Goal: Transaction & Acquisition: Purchase product/service

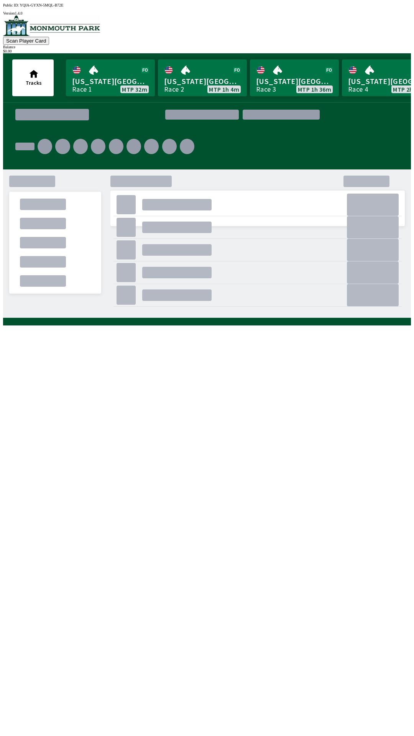
click at [115, 191] on div "." at bounding box center [133, 198] width 46 height 15
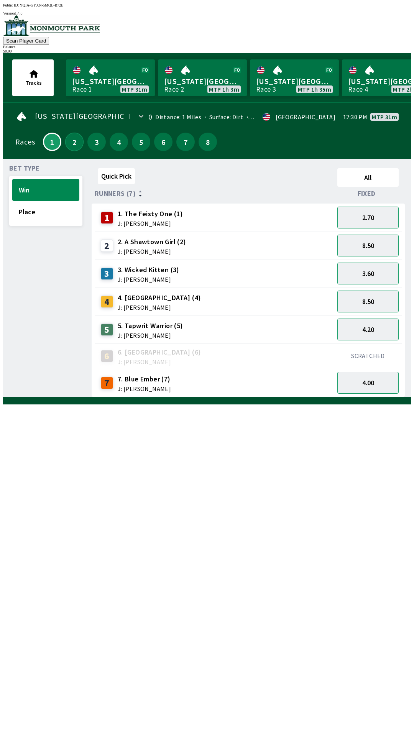
click at [69, 138] on button "2" at bounding box center [74, 142] width 18 height 18
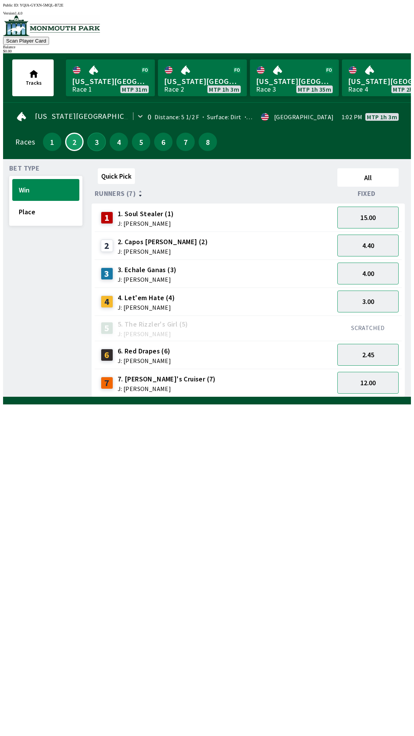
click at [94, 137] on button "3" at bounding box center [96, 142] width 18 height 18
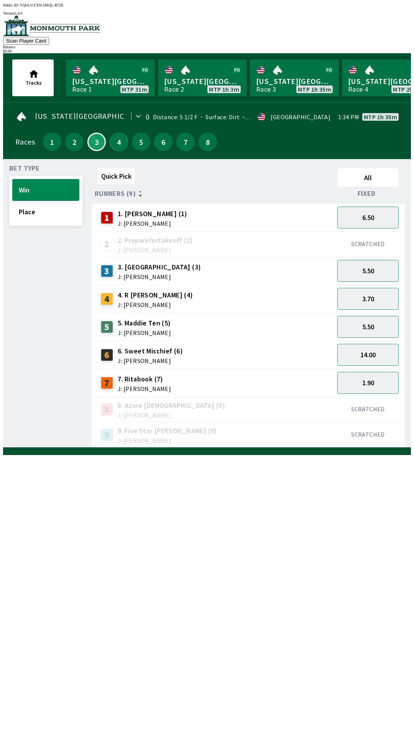
click at [113, 142] on button "4" at bounding box center [119, 142] width 18 height 18
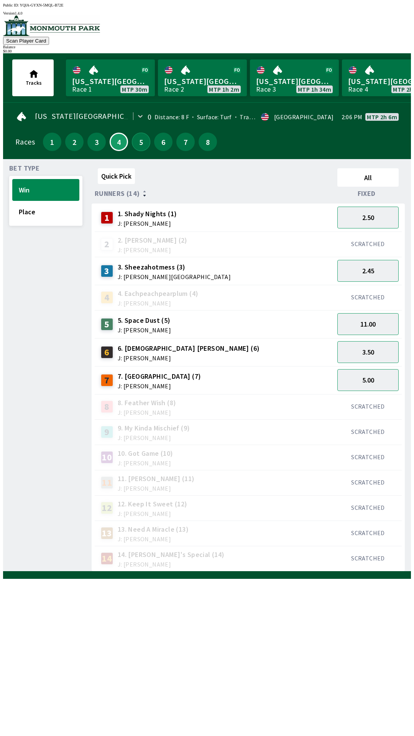
click at [141, 141] on button "5" at bounding box center [141, 142] width 18 height 18
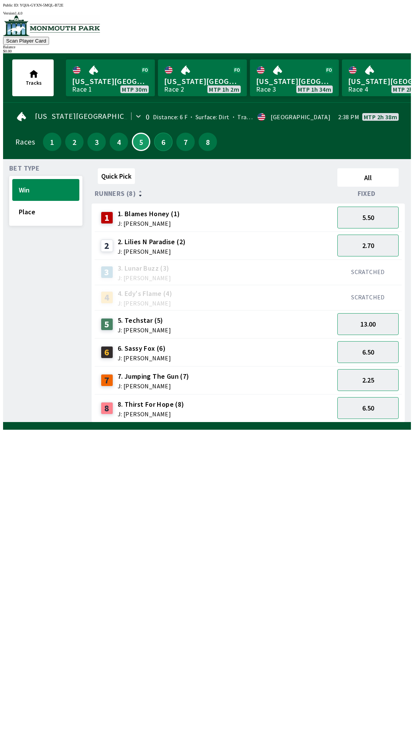
click at [160, 138] on button "6" at bounding box center [163, 142] width 18 height 18
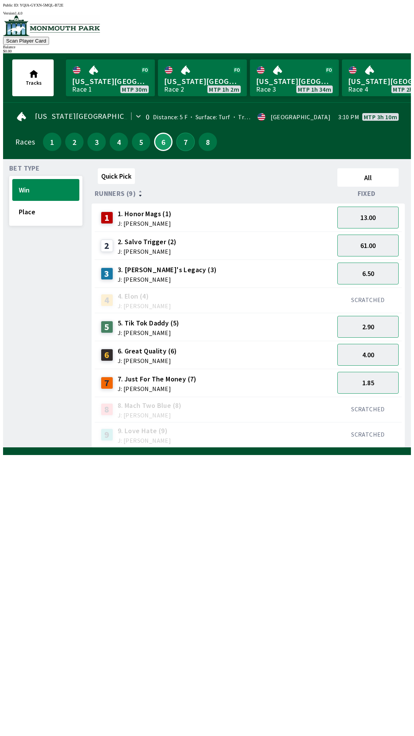
click at [184, 138] on button "7" at bounding box center [185, 142] width 18 height 18
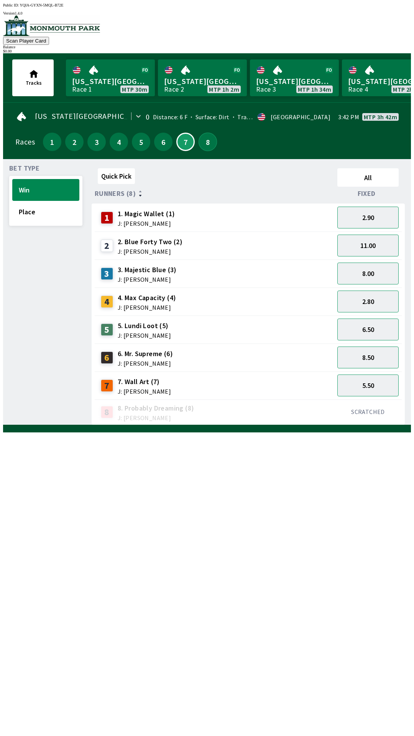
click at [205, 137] on button "8" at bounding box center [207, 142] width 18 height 18
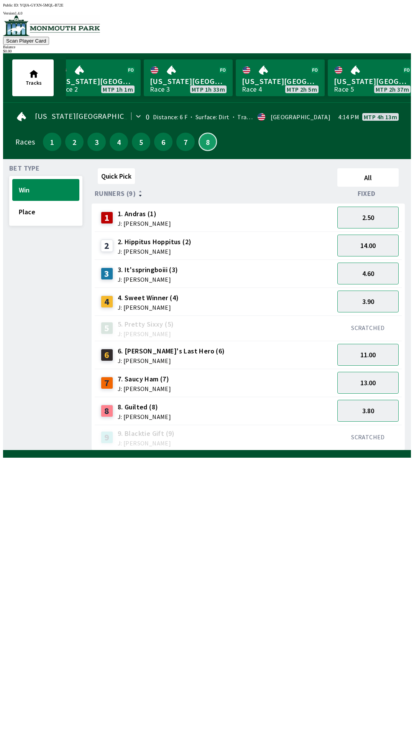
scroll to position [0, 129]
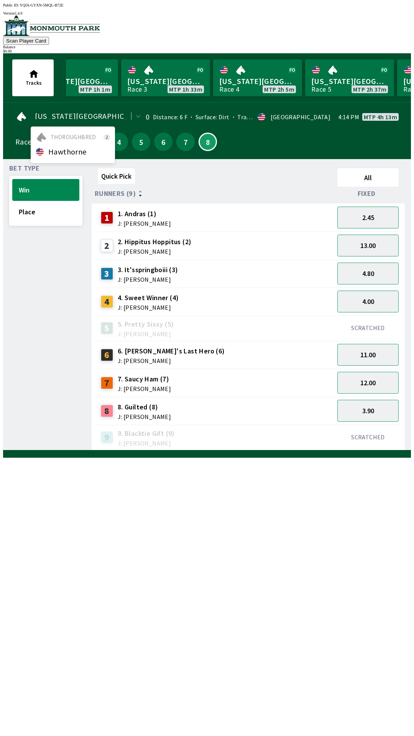
click at [109, 110] on div "option [PERSON_NAME] focused, 0 of 3. 1 result available. Use Up and Down to ch…" at bounding box center [80, 117] width 130 height 16
click at [131, 90] on link "[US_STATE] Park Race 3 MTP 1h 33m" at bounding box center [165, 77] width 89 height 37
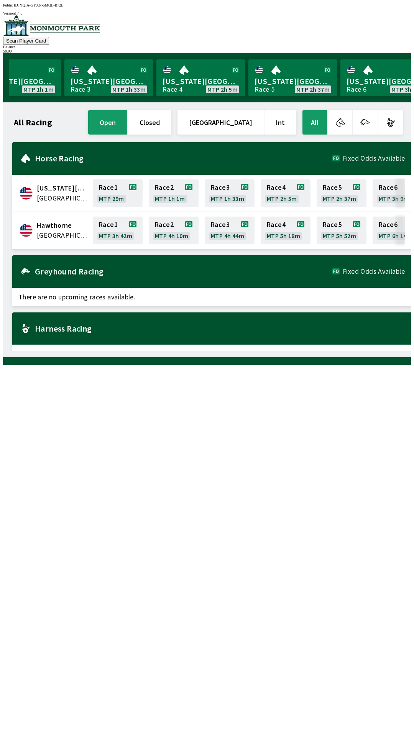
click at [252, 121] on button "[GEOGRAPHIC_DATA]" at bounding box center [220, 122] width 86 height 25
click at [31, 125] on div "All Racing open closed United States Int All" at bounding box center [208, 122] width 392 height 28
click at [317, 121] on button "All" at bounding box center [314, 122] width 25 height 25
click at [318, 117] on button "All" at bounding box center [314, 122] width 25 height 25
click at [320, 113] on button "All" at bounding box center [314, 122] width 25 height 25
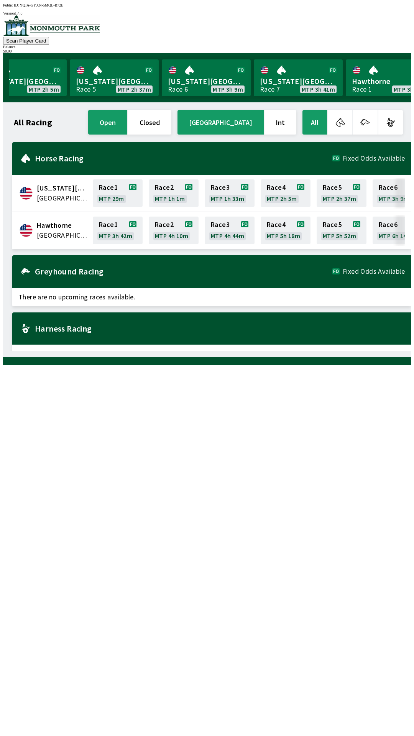
scroll to position [0, 316]
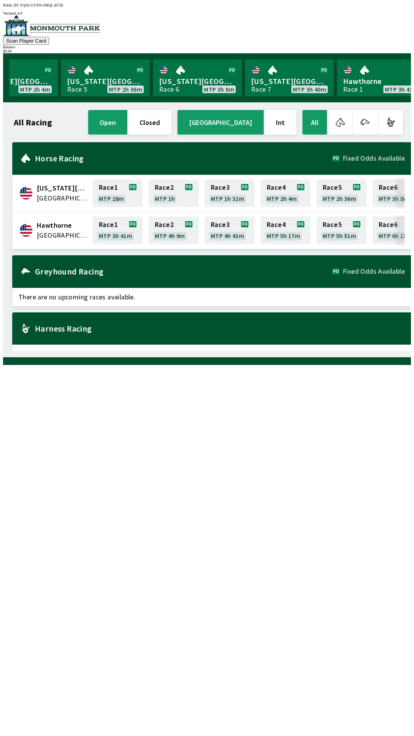
click at [49, 37] on button "Scan Player Card" at bounding box center [26, 41] width 46 height 8
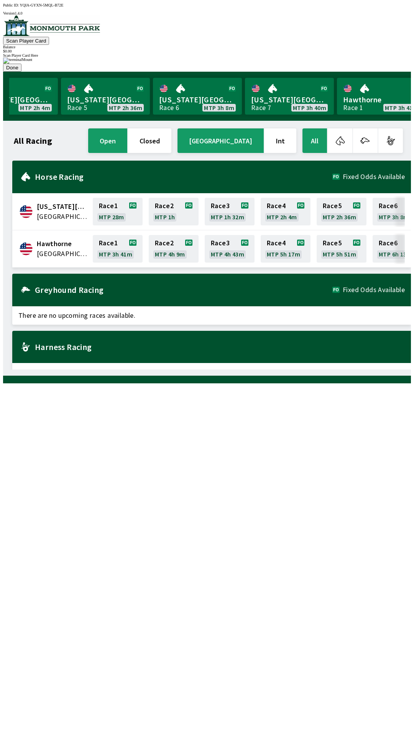
click at [21, 72] on button "Done" at bounding box center [12, 68] width 18 height 8
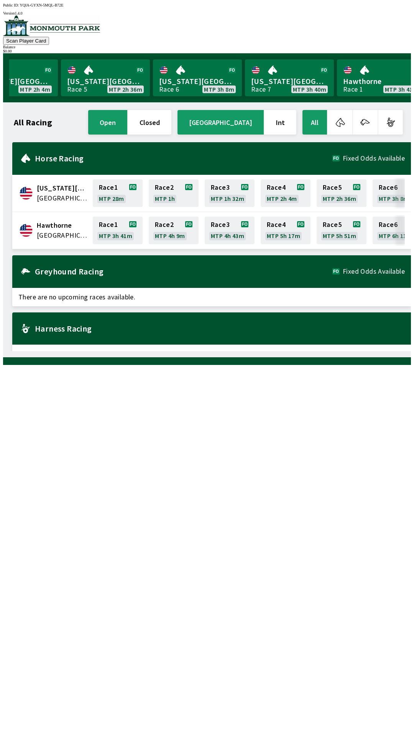
click at [30, 151] on div "Horse Racing Fixed Odds Available" at bounding box center [211, 158] width 398 height 33
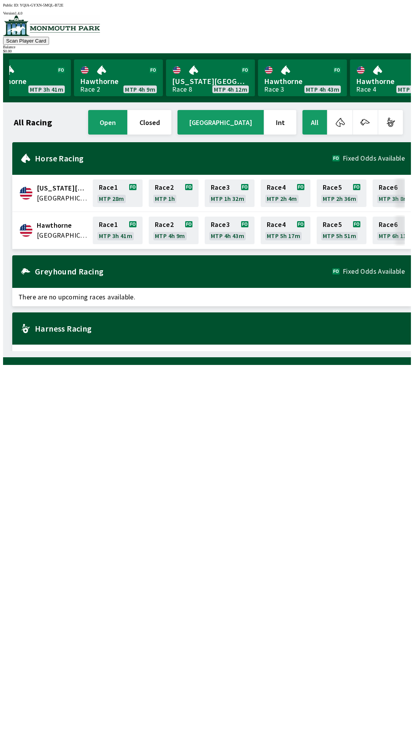
scroll to position [0, 693]
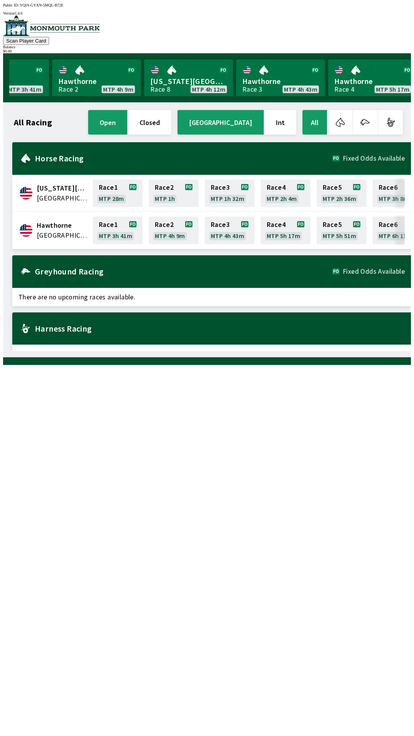
click at [231, 119] on button "[GEOGRAPHIC_DATA]" at bounding box center [220, 122] width 86 height 25
click at [127, 118] on button "open" at bounding box center [107, 122] width 39 height 25
click at [127, 128] on button "open" at bounding box center [107, 122] width 39 height 25
click at [35, 122] on h1 "All Racing" at bounding box center [33, 122] width 38 height 6
click at [127, 121] on button "open" at bounding box center [107, 122] width 39 height 25
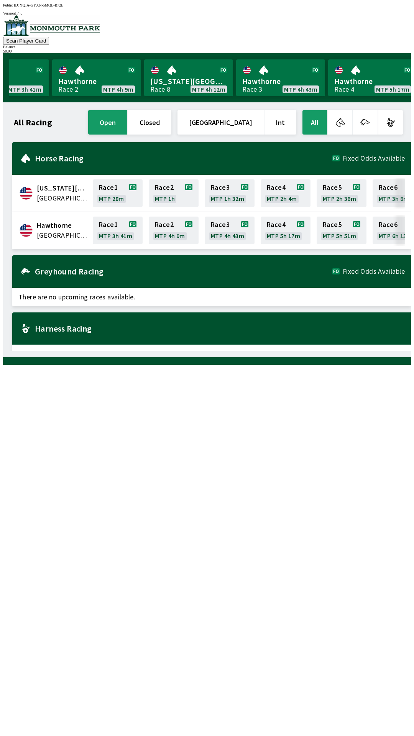
click at [315, 120] on button "All" at bounding box center [314, 122] width 25 height 25
click at [318, 121] on button "All" at bounding box center [314, 122] width 25 height 25
click at [311, 123] on button "All" at bounding box center [314, 122] width 25 height 25
click at [316, 118] on button "All" at bounding box center [314, 122] width 25 height 25
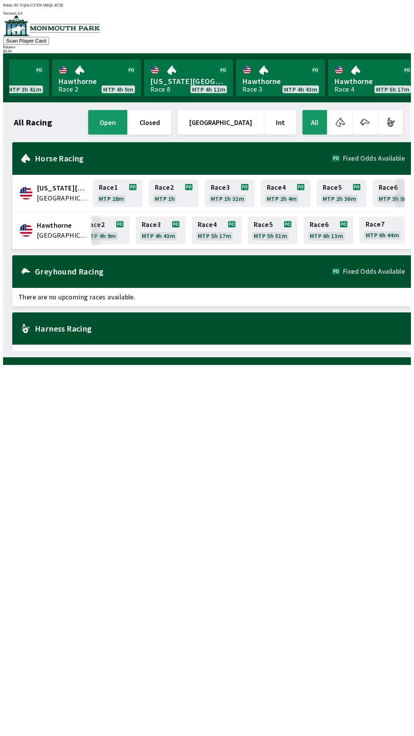
scroll to position [0, 125]
